Goal: Information Seeking & Learning: Learn about a topic

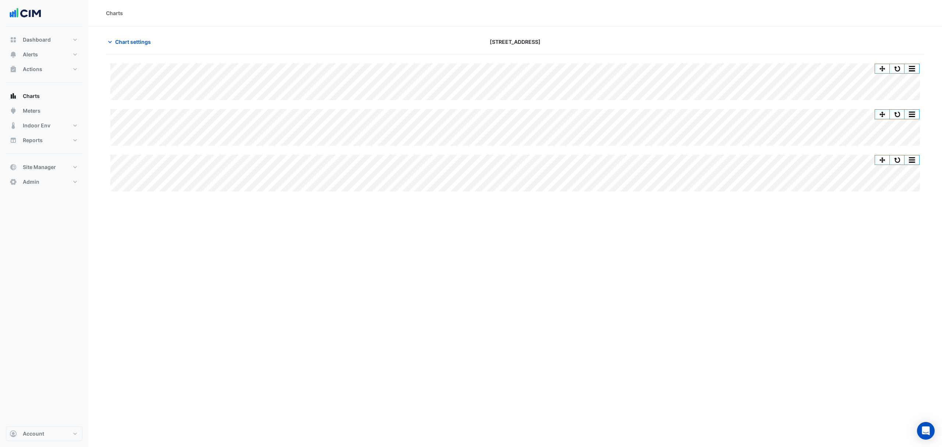
click at [562, 146] on div "Split All Split None Print Save as JPEG Save as PNG Pivot Data Table Export CSV…" at bounding box center [515, 127] width 819 height 128
click at [900, 66] on button "button" at bounding box center [897, 68] width 15 height 9
click at [901, 68] on button "button" at bounding box center [897, 68] width 15 height 9
click at [141, 43] on span "Chart settings" at bounding box center [133, 42] width 36 height 8
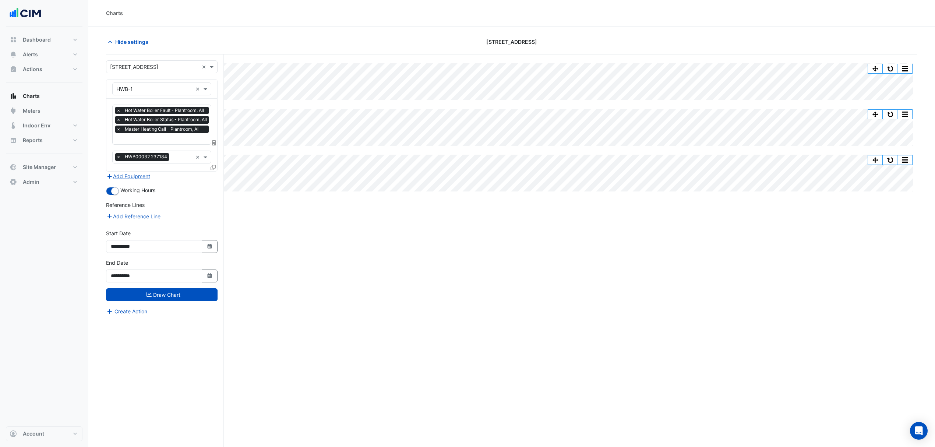
click at [215, 279] on button "Select Date" at bounding box center [210, 275] width 16 height 13
select select "*"
click at [131, 239] on div "23" at bounding box center [130, 238] width 12 height 12
type input "**********"
click at [177, 298] on button "Draw Chart" at bounding box center [162, 294] width 112 height 13
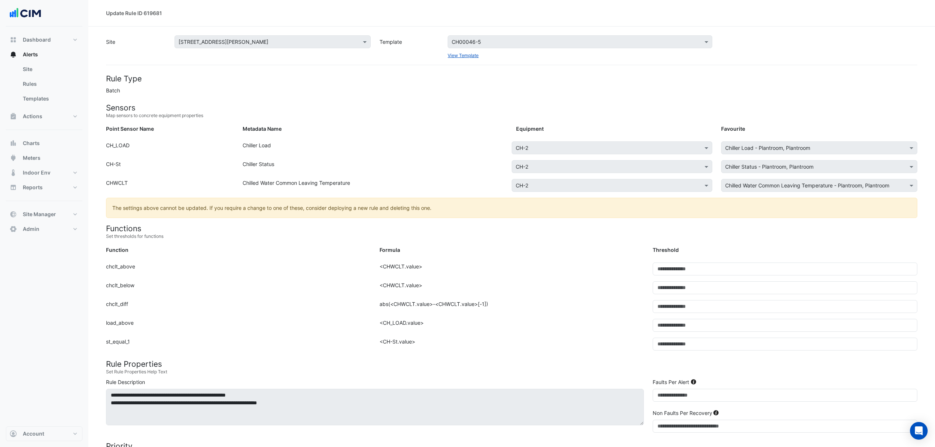
scroll to position [98, 0]
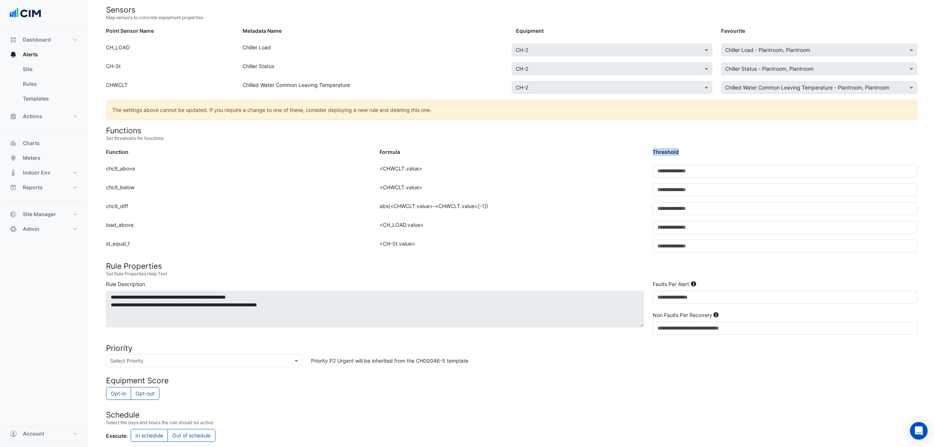
drag, startPoint x: 681, startPoint y: 152, endPoint x: 636, endPoint y: 149, distance: 44.2
click at [636, 149] on div "Function Formula Threshold" at bounding box center [512, 153] width 820 height 11
click at [678, 151] on div "Threshold" at bounding box center [784, 153] width 273 height 11
drag, startPoint x: 680, startPoint y: 151, endPoint x: 650, endPoint y: 150, distance: 30.2
click at [650, 150] on div "Threshold" at bounding box center [784, 153] width 273 height 11
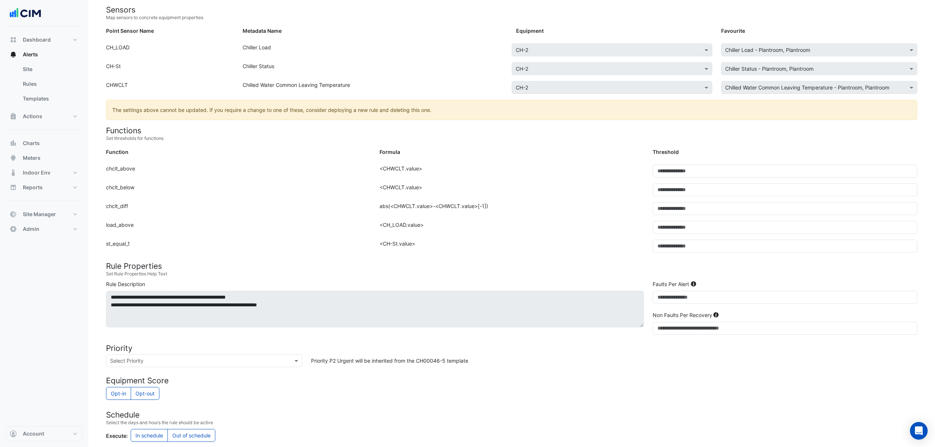
click at [681, 152] on div "Threshold" at bounding box center [784, 153] width 273 height 11
drag, startPoint x: 681, startPoint y: 152, endPoint x: 646, endPoint y: 149, distance: 35.0
click at [646, 149] on div "Function Formula Threshold" at bounding box center [512, 153] width 820 height 11
click at [682, 151] on div "Threshold" at bounding box center [784, 153] width 273 height 11
click at [682, 149] on div "Threshold" at bounding box center [784, 153] width 273 height 11
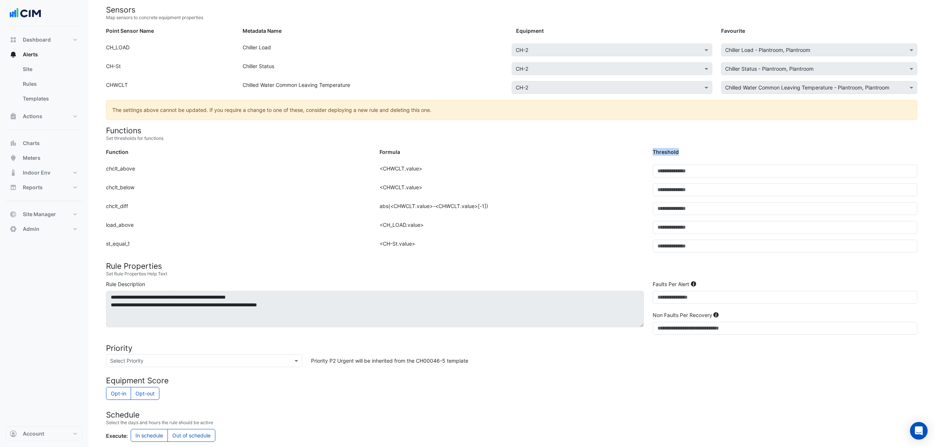
drag, startPoint x: 682, startPoint y: 149, endPoint x: 647, endPoint y: 149, distance: 35.3
click at [647, 149] on div "Function Formula Threshold" at bounding box center [512, 153] width 820 height 11
click at [686, 148] on div "Threshold" at bounding box center [784, 153] width 273 height 11
drag, startPoint x: 679, startPoint y: 151, endPoint x: 646, endPoint y: 149, distance: 33.9
click at [646, 149] on div "Function Formula Threshold" at bounding box center [512, 153] width 820 height 11
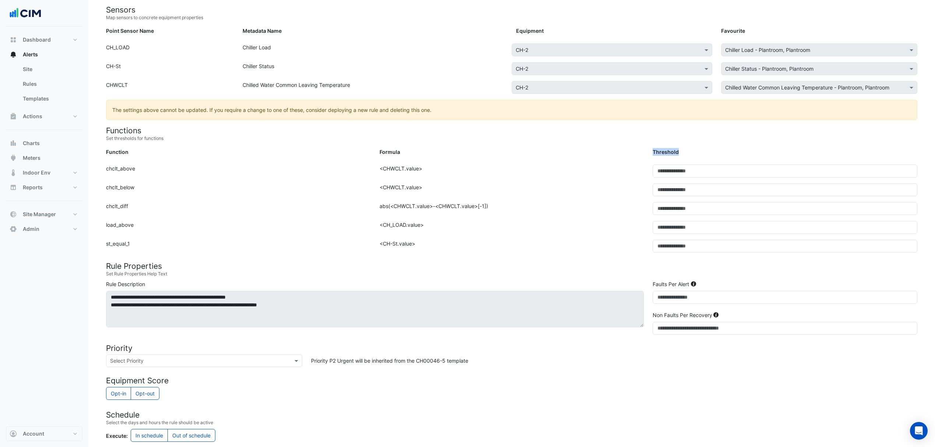
click at [649, 149] on div "Threshold" at bounding box center [784, 153] width 273 height 11
drag, startPoint x: 647, startPoint y: 149, endPoint x: 691, endPoint y: 154, distance: 44.4
click at [691, 154] on div "Function Formula Threshold" at bounding box center [512, 153] width 820 height 11
click at [678, 151] on div "Threshold" at bounding box center [784, 153] width 273 height 11
drag, startPoint x: 685, startPoint y: 149, endPoint x: 643, endPoint y: 149, distance: 42.0
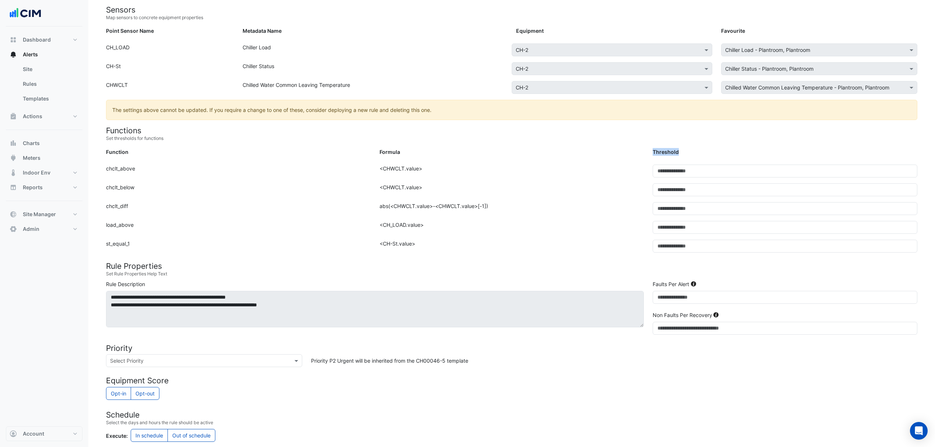
click at [643, 149] on div "Function Formula Threshold" at bounding box center [512, 153] width 820 height 11
click at [645, 152] on div "Formula" at bounding box center [511, 153] width 273 height 11
drag, startPoint x: 645, startPoint y: 152, endPoint x: 689, endPoint y: 156, distance: 44.7
click at [689, 156] on div "Function Formula Threshold" at bounding box center [512, 153] width 820 height 11
click at [685, 152] on div "Threshold" at bounding box center [784, 153] width 273 height 11
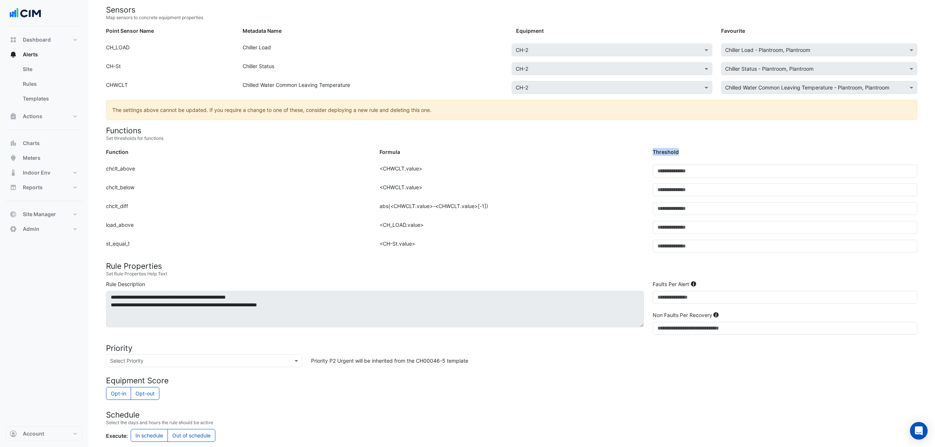
drag, startPoint x: 649, startPoint y: 150, endPoint x: 690, endPoint y: 153, distance: 41.3
click at [690, 153] on div "Threshold" at bounding box center [784, 153] width 273 height 11
drag, startPoint x: 648, startPoint y: 149, endPoint x: 693, endPoint y: 153, distance: 45.8
click at [693, 153] on div "Threshold" at bounding box center [784, 153] width 273 height 11
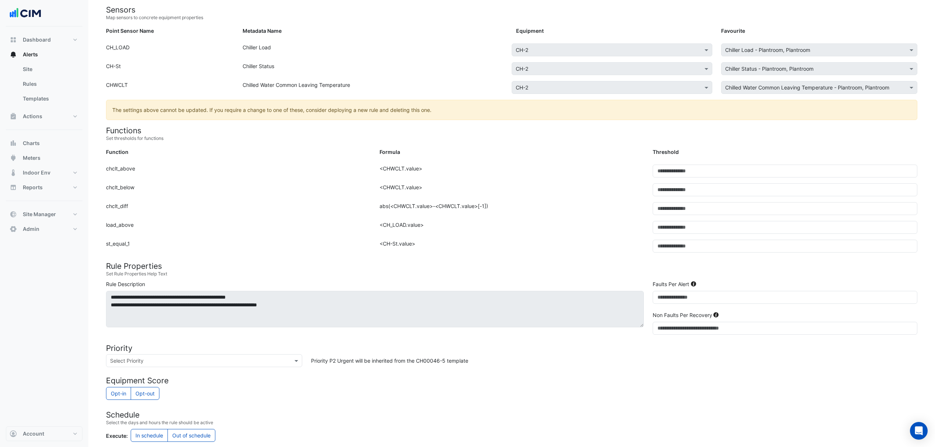
click at [690, 156] on div "Threshold" at bounding box center [784, 153] width 273 height 11
drag, startPoint x: 651, startPoint y: 152, endPoint x: 690, endPoint y: 153, distance: 38.7
click at [690, 153] on div "Threshold" at bounding box center [784, 153] width 273 height 11
click at [682, 152] on div "Threshold" at bounding box center [784, 153] width 273 height 11
drag, startPoint x: 682, startPoint y: 152, endPoint x: 652, endPoint y: 149, distance: 29.9
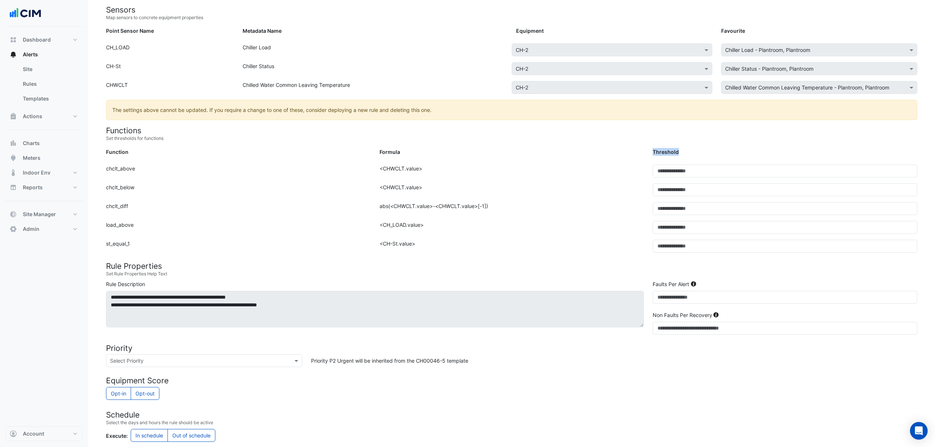
click at [652, 149] on div "Threshold" at bounding box center [784, 153] width 273 height 11
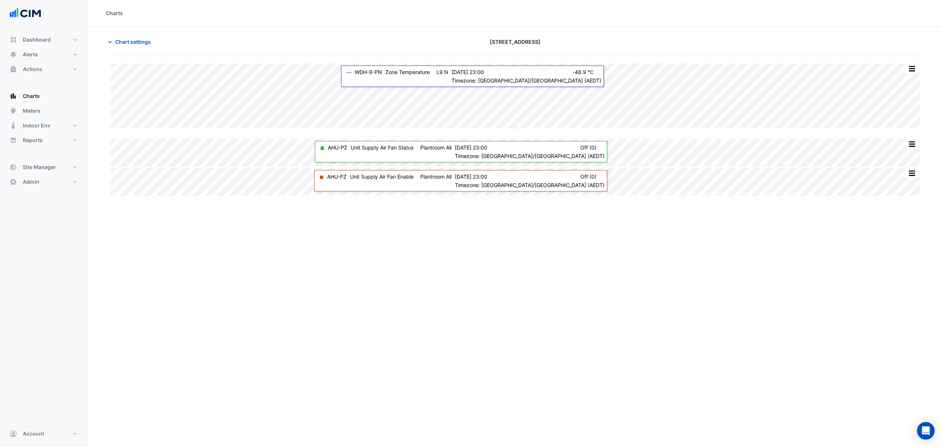
type input "**********"
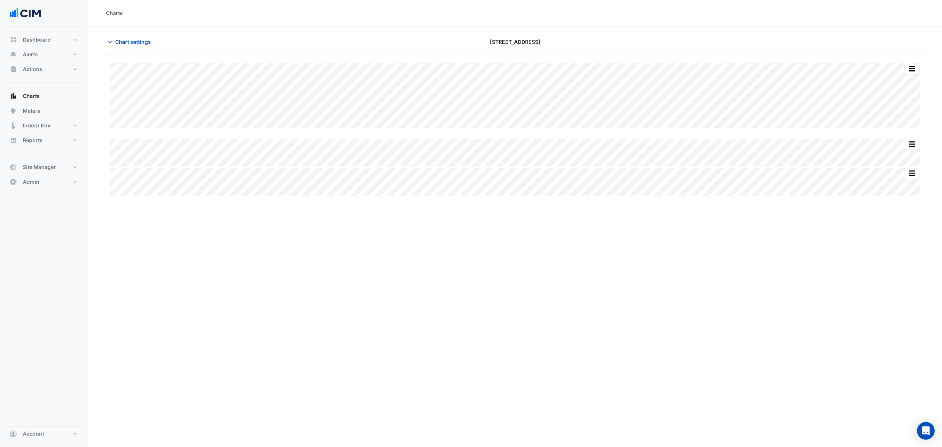
click at [143, 47] on button "Chart settings" at bounding box center [131, 41] width 50 height 13
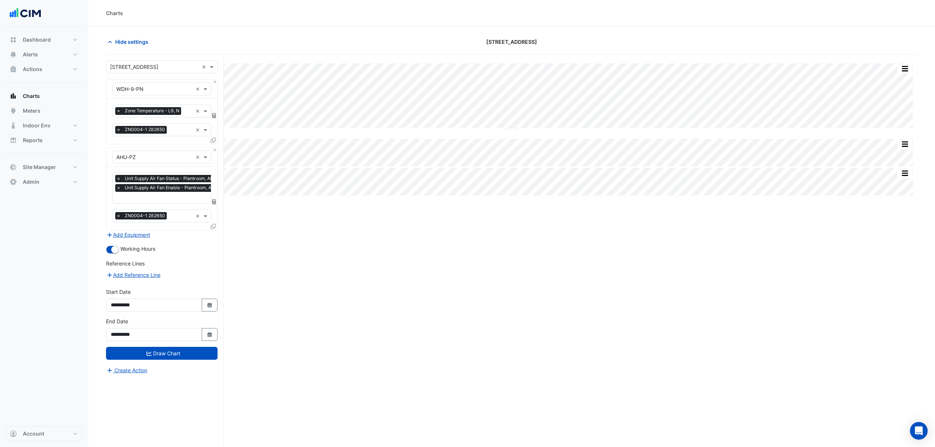
click at [186, 113] on input "text" at bounding box center [188, 112] width 8 height 8
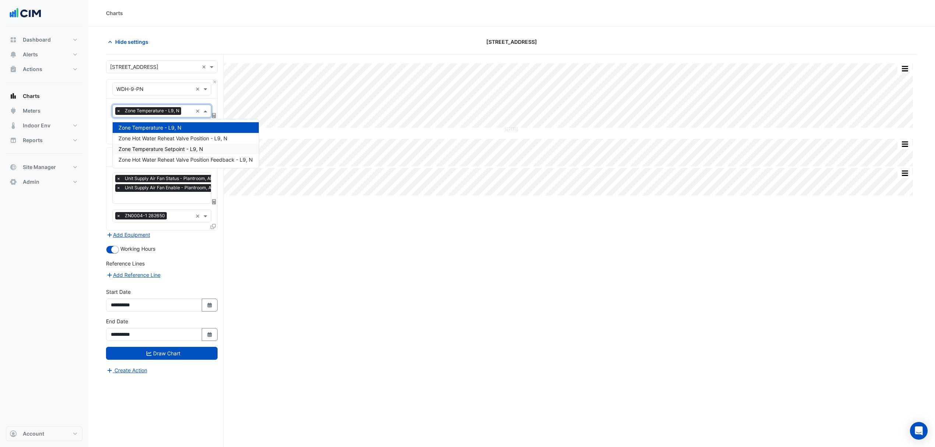
click at [179, 146] on span "Zone Temperature Setpoint - L9, N" at bounding box center [161, 149] width 85 height 6
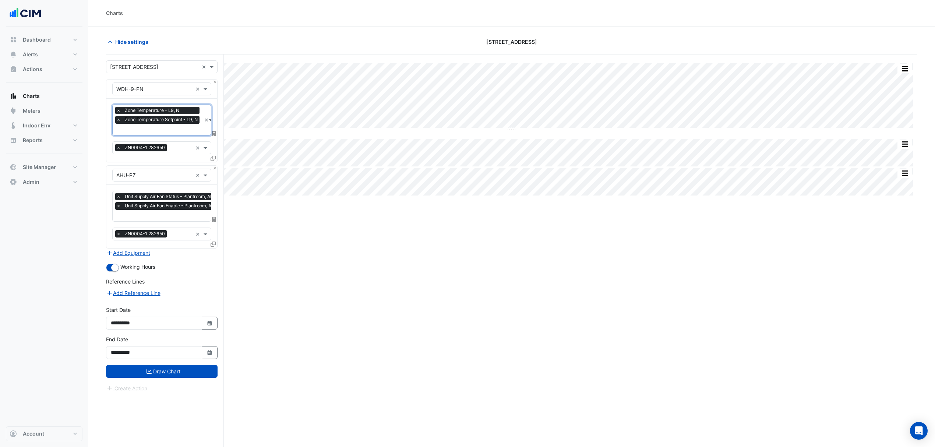
click at [176, 128] on input "text" at bounding box center [158, 130] width 85 height 8
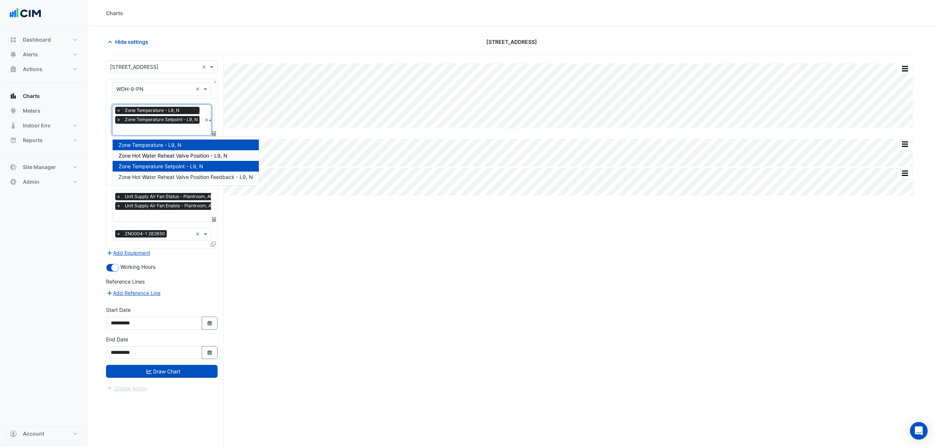
click at [176, 156] on span "Zone Hot Water Reheat Valve Position - L9, N" at bounding box center [173, 155] width 109 height 6
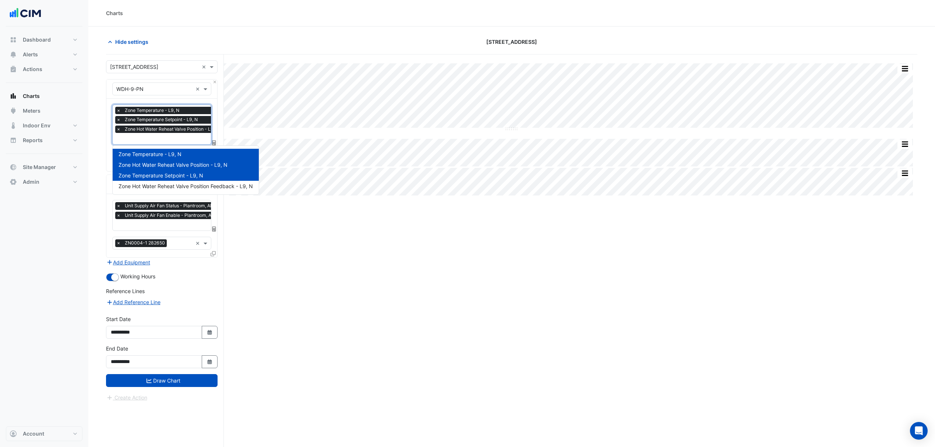
click at [173, 142] on input "text" at bounding box center [169, 139] width 106 height 8
click at [167, 183] on span "Zone Hot Water Reheat Valve Position Feedback - L9, N" at bounding box center [186, 186] width 134 height 6
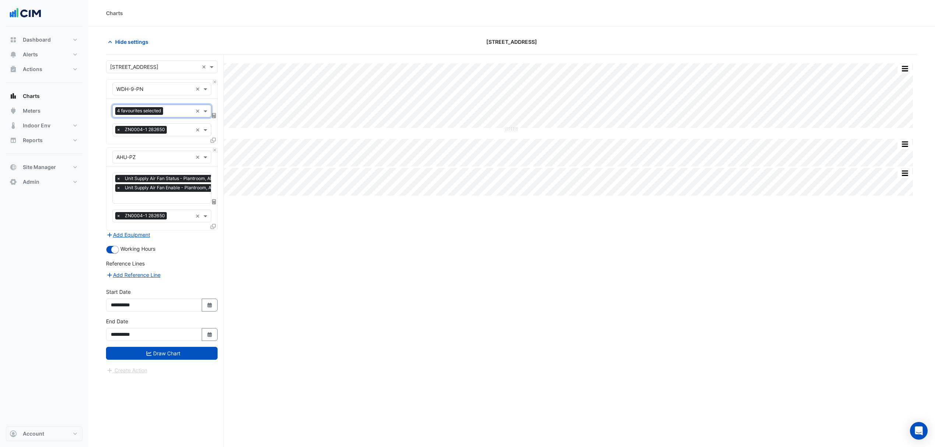
click at [152, 354] on button "Draw Chart" at bounding box center [162, 353] width 112 height 13
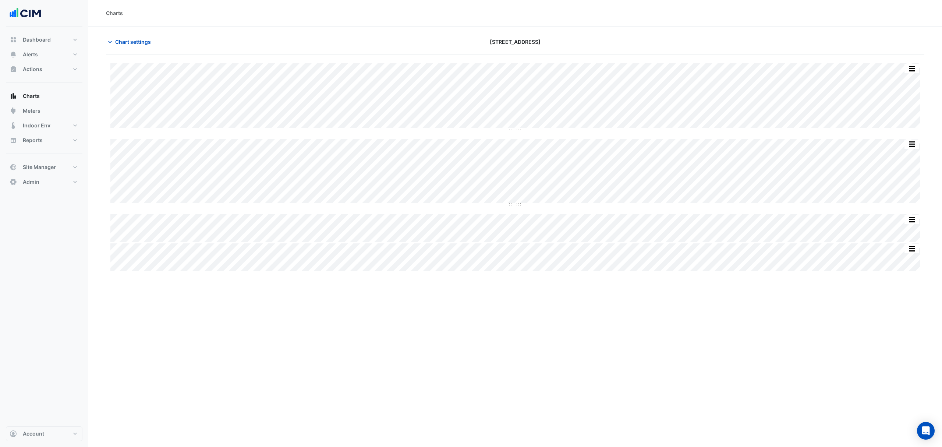
click at [146, 43] on span "Chart settings" at bounding box center [133, 42] width 36 height 8
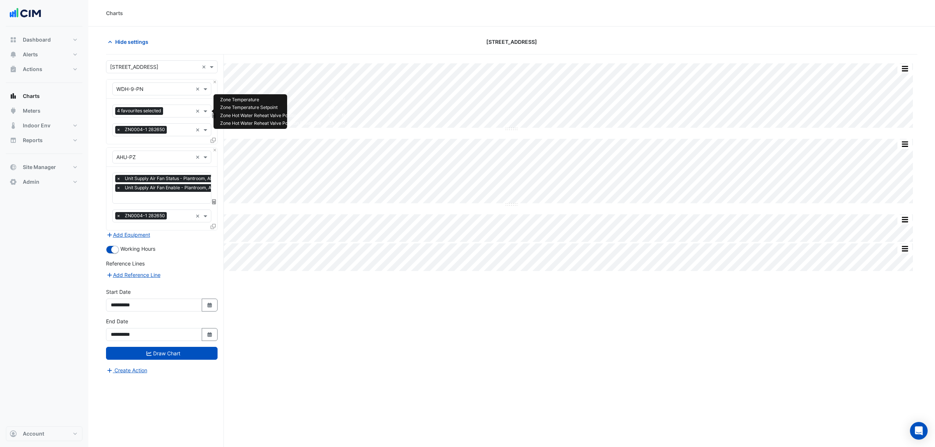
click at [176, 114] on input "text" at bounding box center [179, 112] width 27 height 8
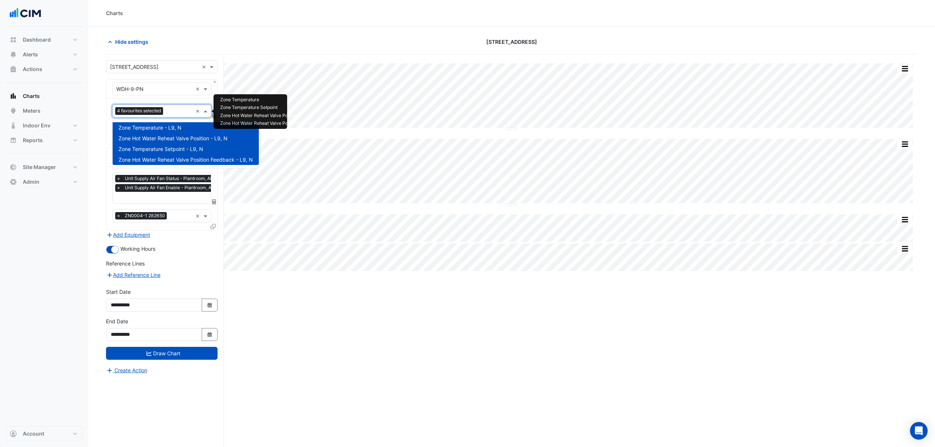
click at [309, 305] on div "Split by Equip Split All Split None Print Save as JPEG Save as PNG Pivot Data T…" at bounding box center [511, 264] width 811 height 420
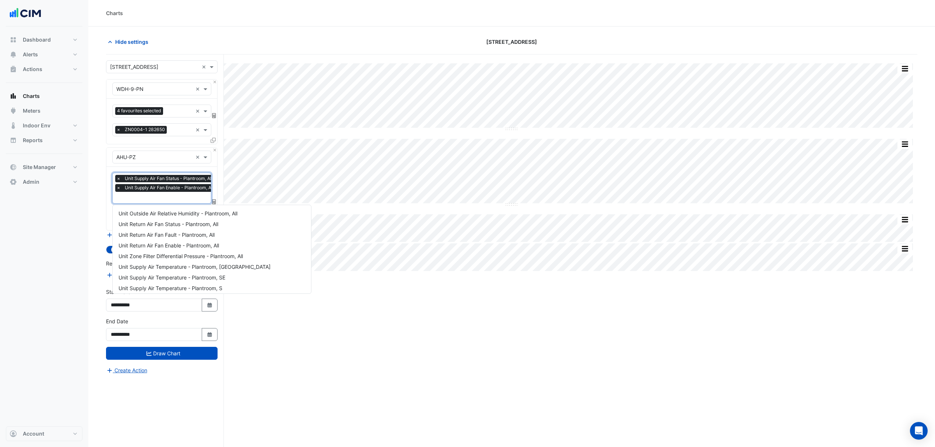
scroll to position [0, 4]
click at [162, 197] on input "text" at bounding box center [163, 198] width 101 height 8
click at [273, 285] on div "Unit Cooling Demand - L8, NW" at bounding box center [212, 287] width 198 height 11
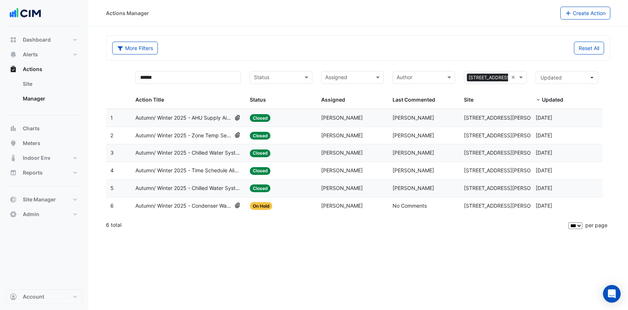
select select "***"
